Goal: Task Accomplishment & Management: Manage account settings

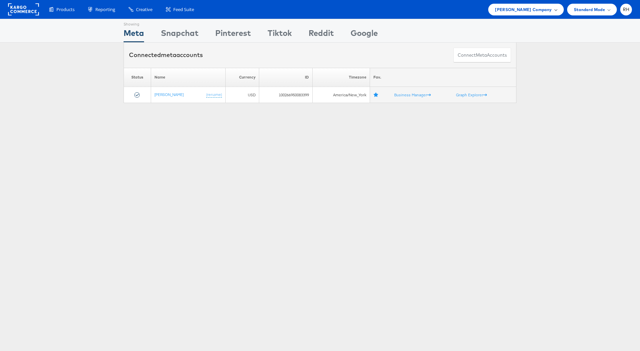
click at [511, 6] on span "Steve Madden Company" at bounding box center [523, 9] width 57 height 7
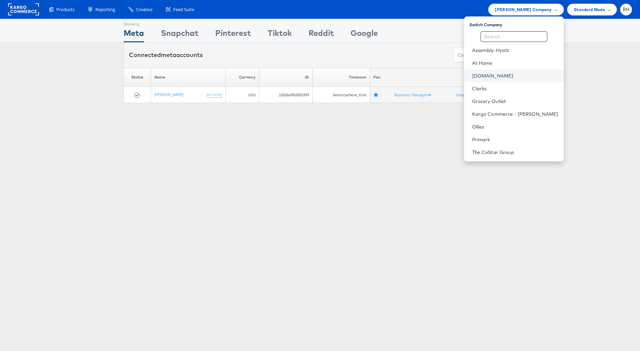
click at [535, 75] on link "[DOMAIN_NAME]" at bounding box center [515, 76] width 86 height 7
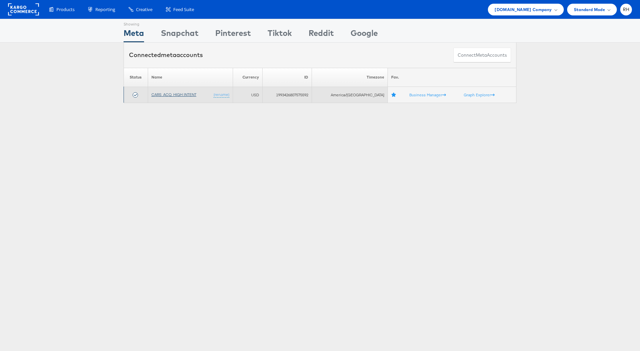
click at [167, 94] on link "CARS_ACQ_HIGH INTENT" at bounding box center [174, 94] width 45 height 5
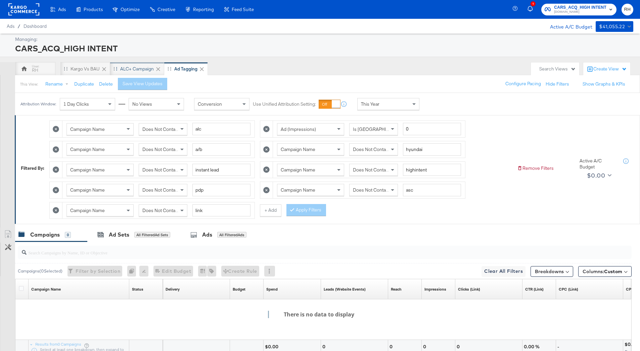
click at [128, 70] on div "ALC+ Campaign" at bounding box center [137, 69] width 34 height 6
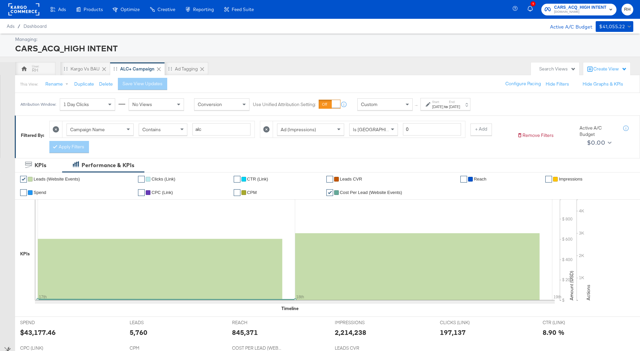
click at [460, 105] on div "Sep 18th 2025" at bounding box center [454, 106] width 11 height 5
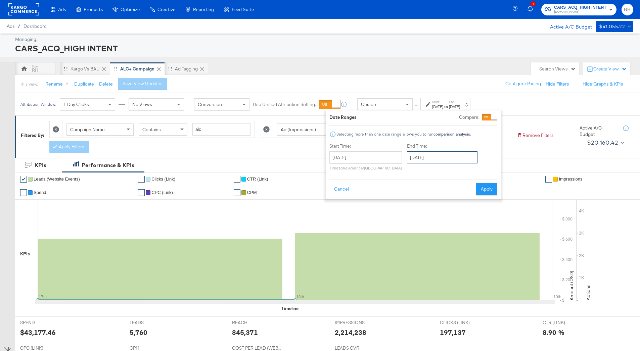
click at [411, 155] on input "September 18th 2025" at bounding box center [442, 158] width 71 height 12
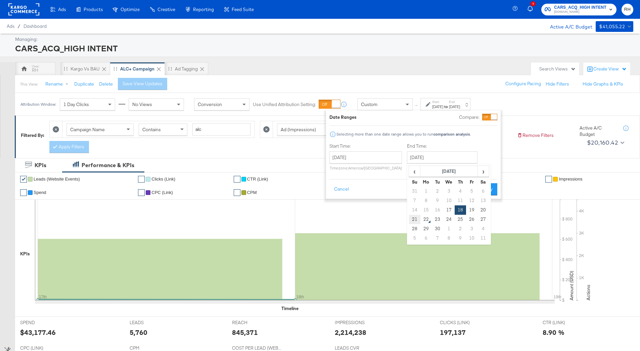
click at [413, 216] on td "21" at bounding box center [414, 219] width 11 height 9
type input "September 21st 2025"
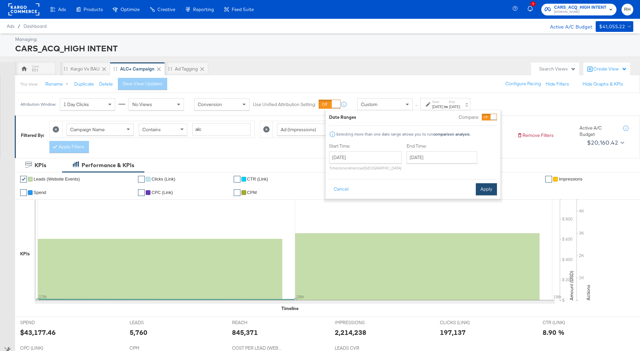
click at [482, 191] on button "Apply" at bounding box center [486, 189] width 21 height 12
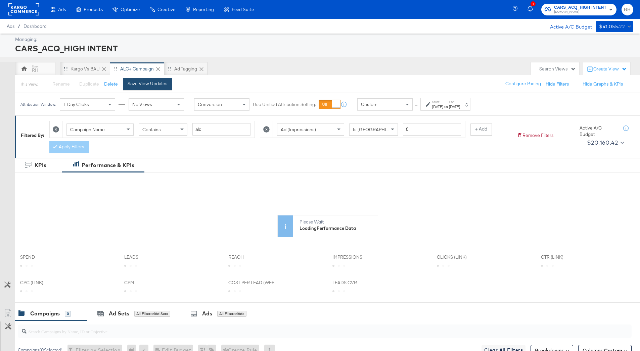
click at [142, 87] on button "Save View Updates" at bounding box center [147, 84] width 49 height 12
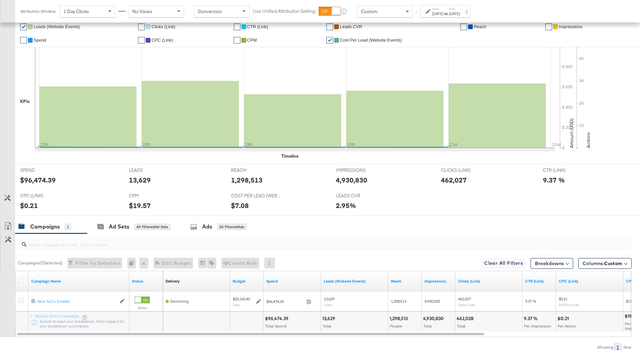
scroll to position [182, 0]
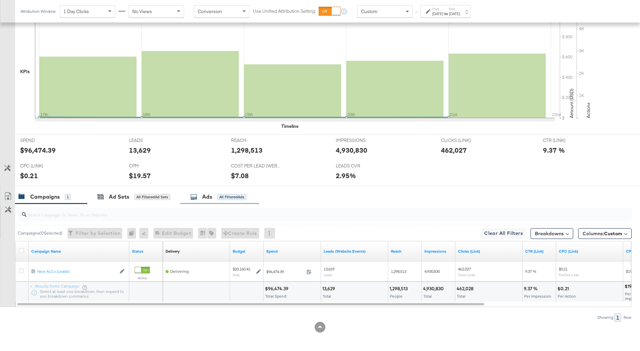
click at [227, 201] on div "Ads All Filtered Ads" at bounding box center [219, 197] width 79 height 14
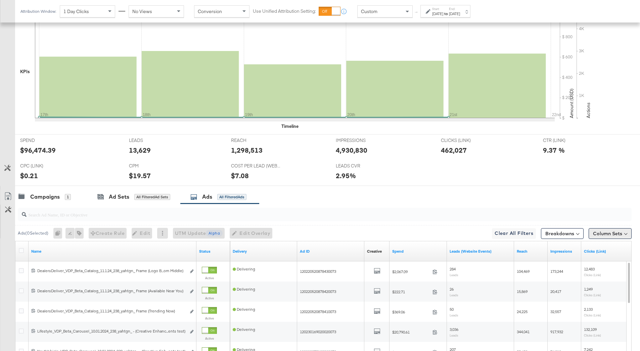
click at [604, 235] on button "Column Sets" at bounding box center [610, 233] width 43 height 11
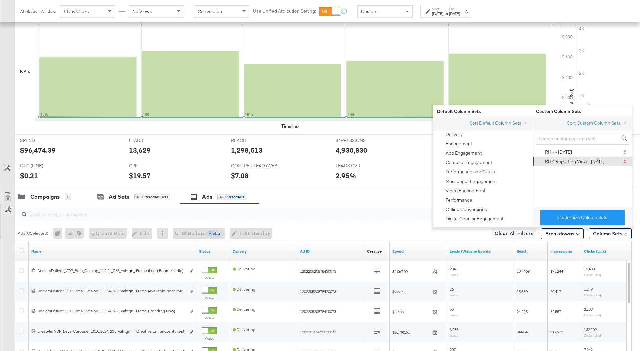
click at [577, 163] on div "RHK Reporting View - 9.10.25" at bounding box center [575, 162] width 60 height 6
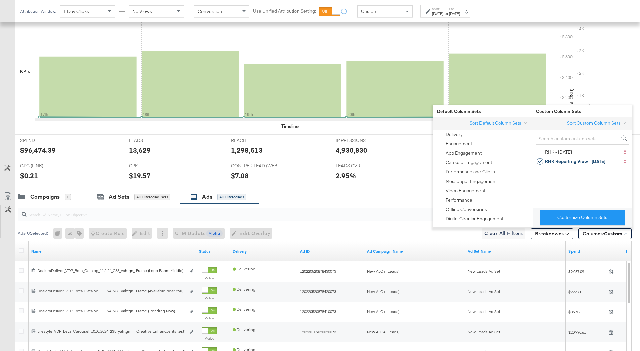
click at [391, 168] on div "LEADS CVR LEADS CVR 2.95%" at bounding box center [383, 173] width 105 height 26
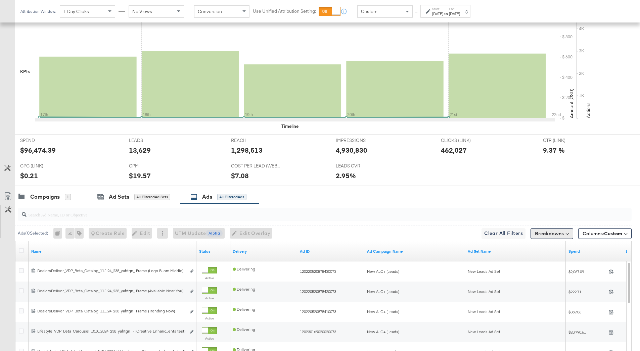
click at [545, 232] on button "Breakdowns" at bounding box center [552, 233] width 43 height 11
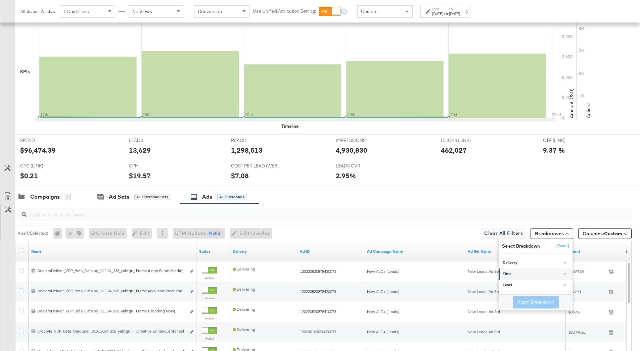
click at [517, 275] on div "Time" at bounding box center [536, 274] width 67 height 5
click at [511, 293] on div "Day" at bounding box center [536, 291] width 73 height 7
click at [529, 336] on button "Apply Breakdown" at bounding box center [536, 337] width 46 height 12
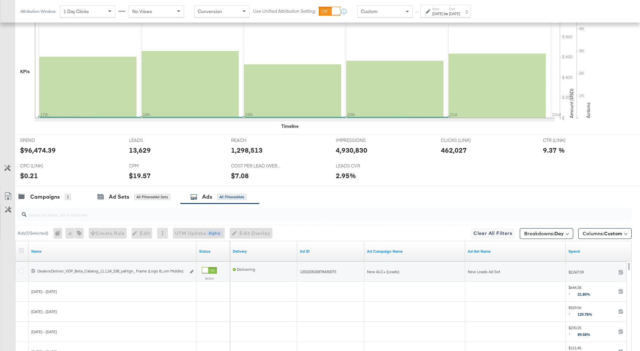
click at [20, 252] on icon at bounding box center [21, 250] width 5 height 5
click at [0, 0] on input "checkbox" at bounding box center [0, 0] width 0 height 0
click at [47, 252] on link "Name" at bounding box center [112, 251] width 163 height 5
click at [47, 252] on link "Name ↓" at bounding box center [112, 251] width 163 height 5
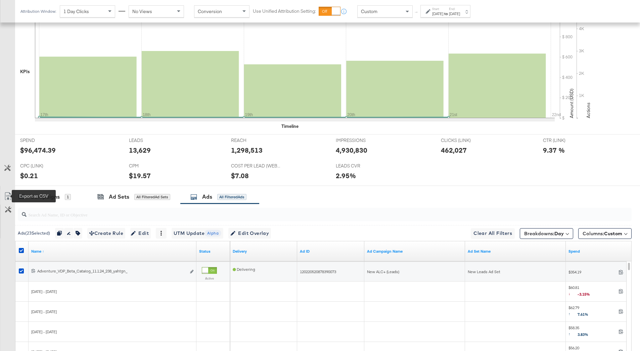
click at [7, 195] on icon at bounding box center [8, 197] width 8 height 8
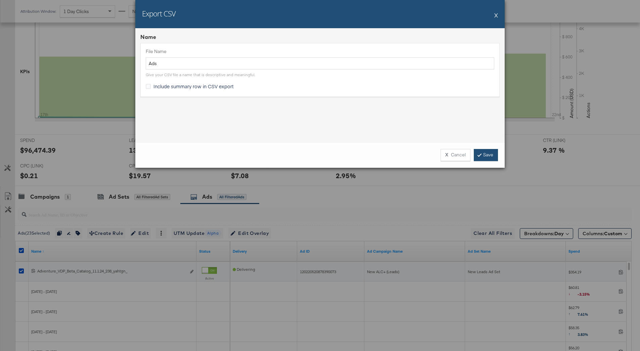
click at [488, 160] on link "Save" at bounding box center [486, 155] width 24 height 12
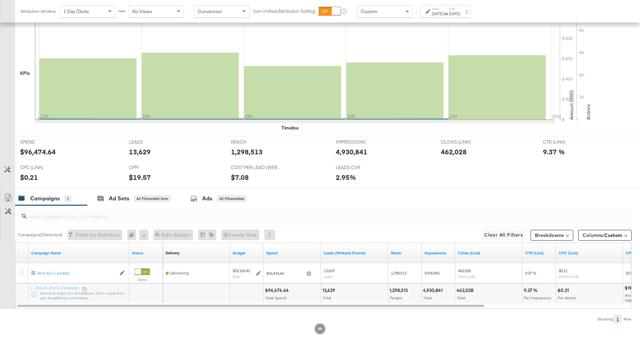
scroll to position [182, 0]
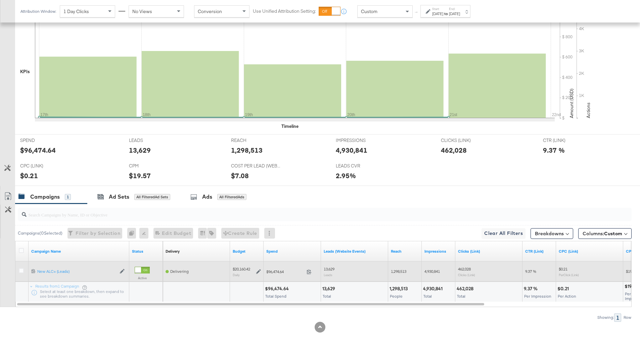
click at [402, 273] on span "1,298,513" at bounding box center [398, 271] width 15 height 5
copy span "1,298,513"
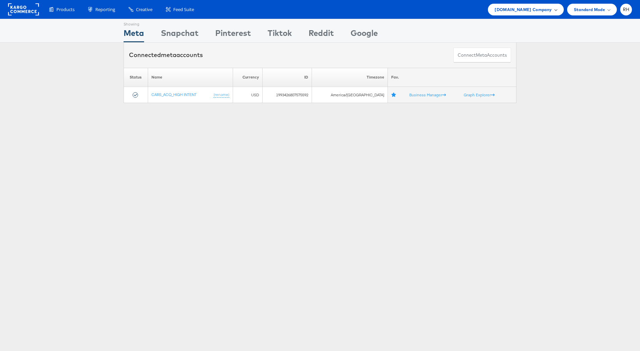
click at [541, 10] on span "Cars.com Company" at bounding box center [523, 9] width 57 height 7
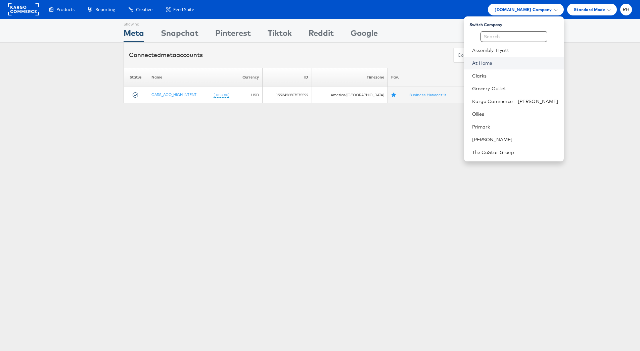
click at [508, 60] on link "At Home" at bounding box center [515, 63] width 86 height 7
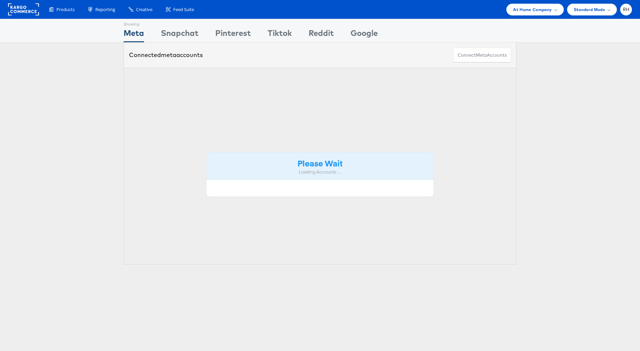
click at [542, 65] on div "Connected meta accounts Connect meta Accounts" at bounding box center [320, 55] width 640 height 25
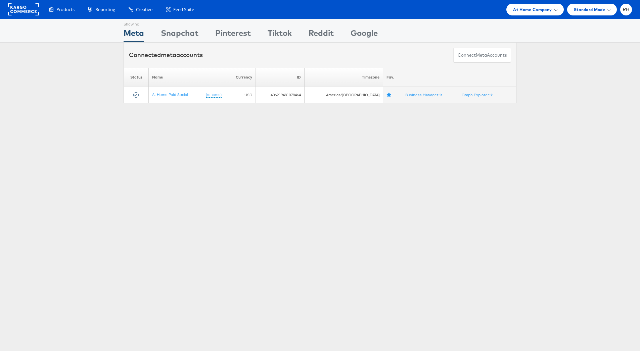
click at [542, 14] on div "At Home Company" at bounding box center [535, 10] width 57 height 12
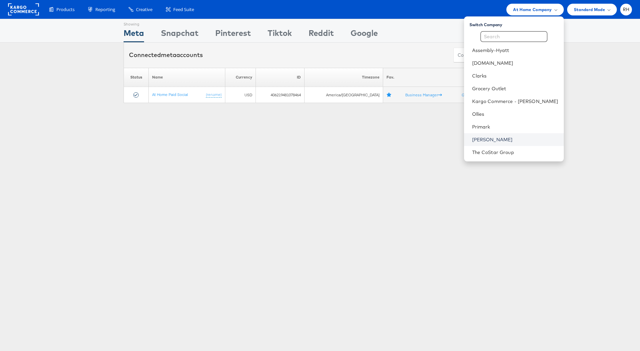
click at [518, 141] on link "[PERSON_NAME]" at bounding box center [515, 139] width 86 height 7
click at [555, 138] on link "[PERSON_NAME]" at bounding box center [515, 139] width 86 height 7
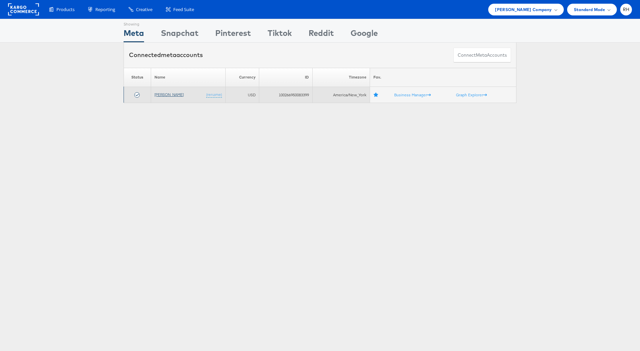
click at [162, 94] on link "[PERSON_NAME]" at bounding box center [169, 94] width 29 height 5
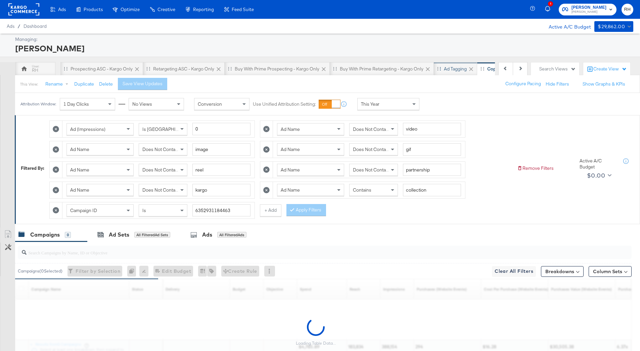
scroll to position [0, 69]
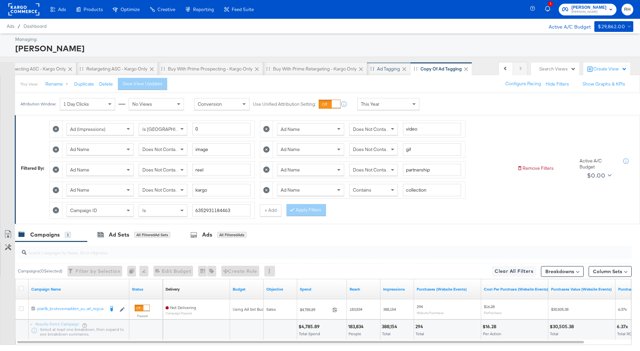
click at [389, 71] on div "Ad Tagging" at bounding box center [388, 69] width 23 height 6
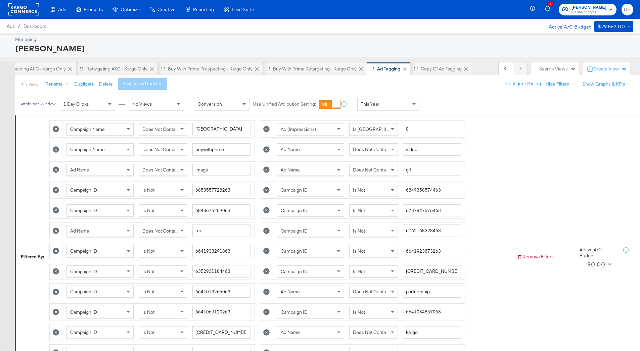
click at [568, 70] on div "Search Views" at bounding box center [558, 69] width 37 height 6
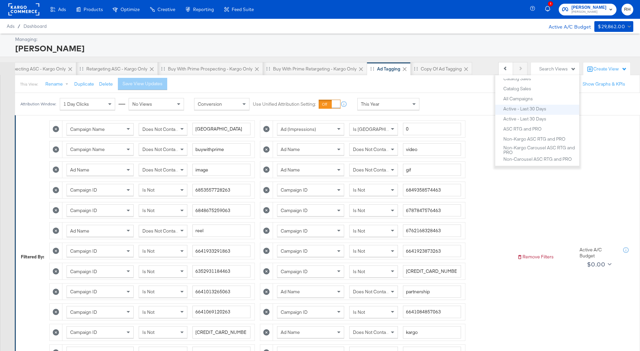
scroll to position [123, 0]
click at [528, 103] on div "All Campaigns" at bounding box center [519, 102] width 30 height 5
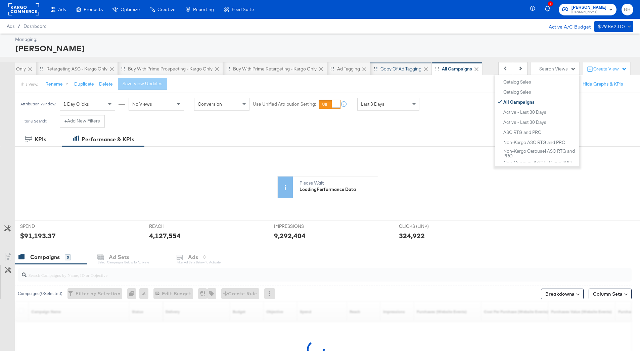
scroll to position [0, 119]
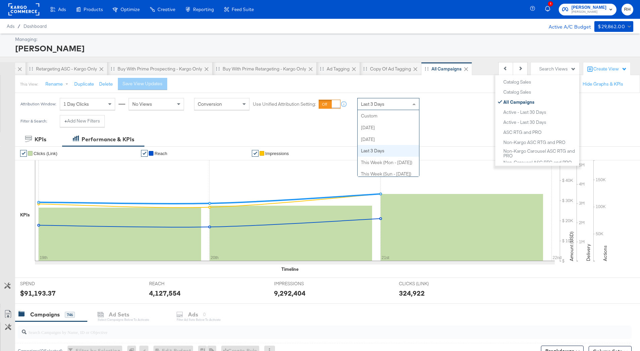
click at [384, 107] on span "Last 3 Days" at bounding box center [373, 104] width 24 height 6
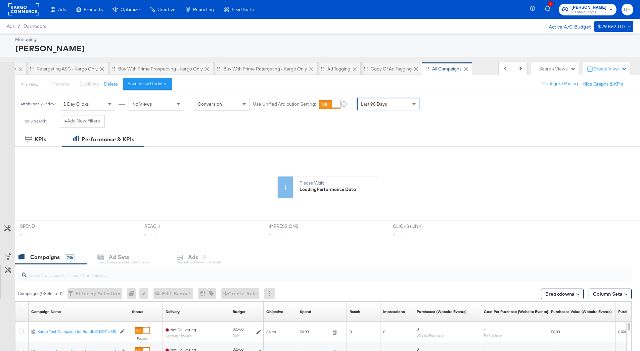
scroll to position [0, 119]
click at [153, 83] on div "Save View Updates" at bounding box center [148, 84] width 40 height 6
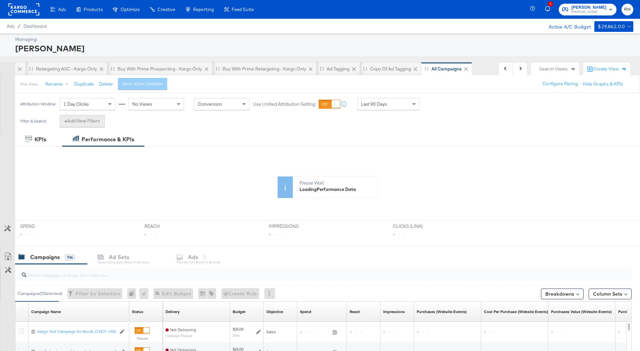
click at [78, 121] on button "+ Add New Filters" at bounding box center [82, 121] width 45 height 12
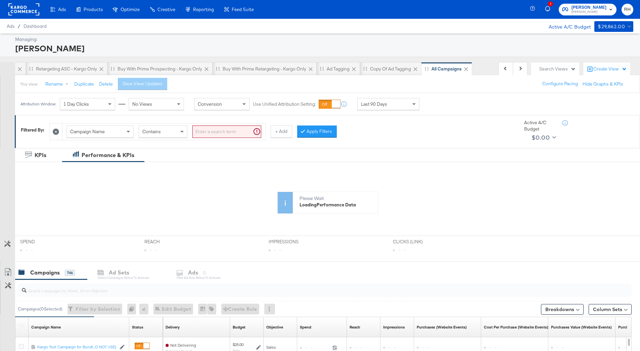
click at [111, 133] on div "Campaign Name" at bounding box center [100, 131] width 67 height 11
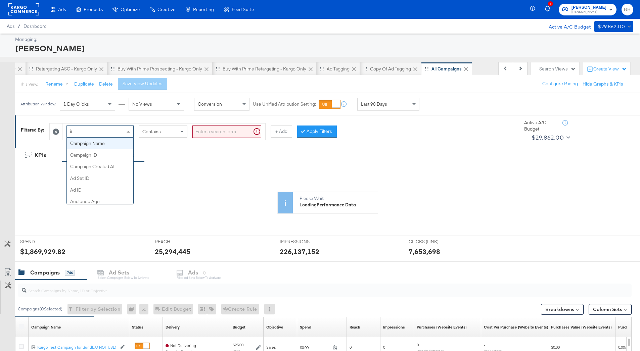
scroll to position [26, 0]
type input "imp"
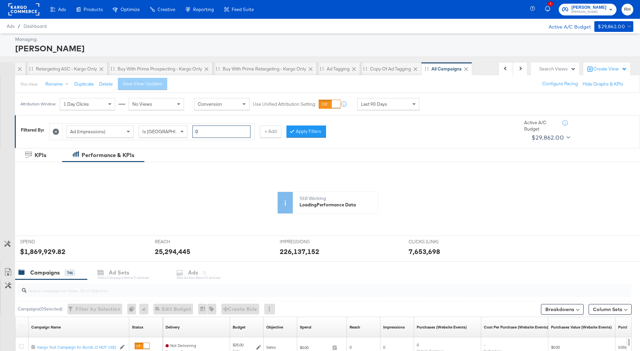
scroll to position [0, 54]
type input "0"
click at [319, 129] on button "Apply Filters" at bounding box center [307, 132] width 40 height 12
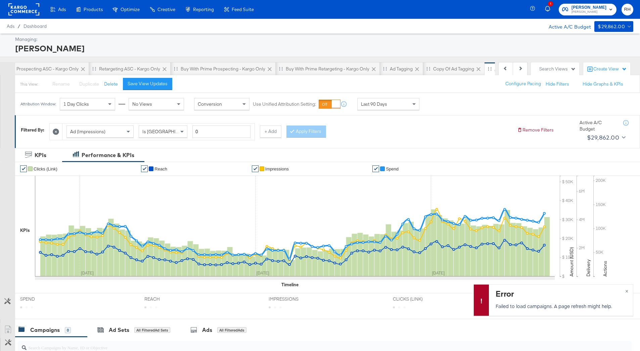
click at [374, 105] on span "Last 90 Days" at bounding box center [374, 104] width 26 height 6
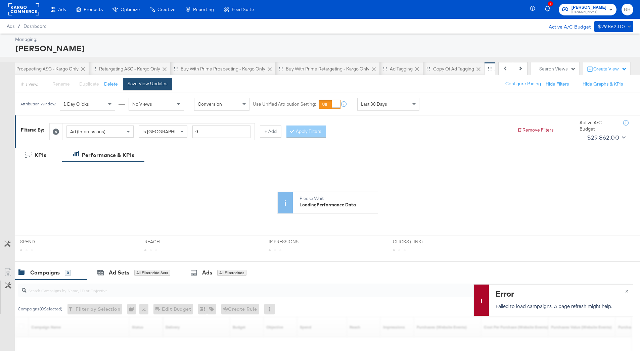
click at [135, 85] on div "Save View Updates" at bounding box center [148, 84] width 40 height 6
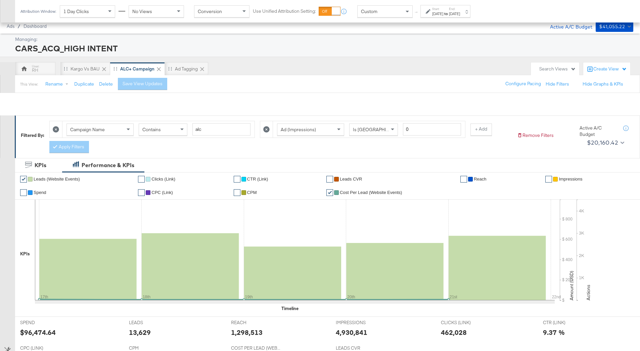
scroll to position [182, 0]
